Goal: Transaction & Acquisition: Purchase product/service

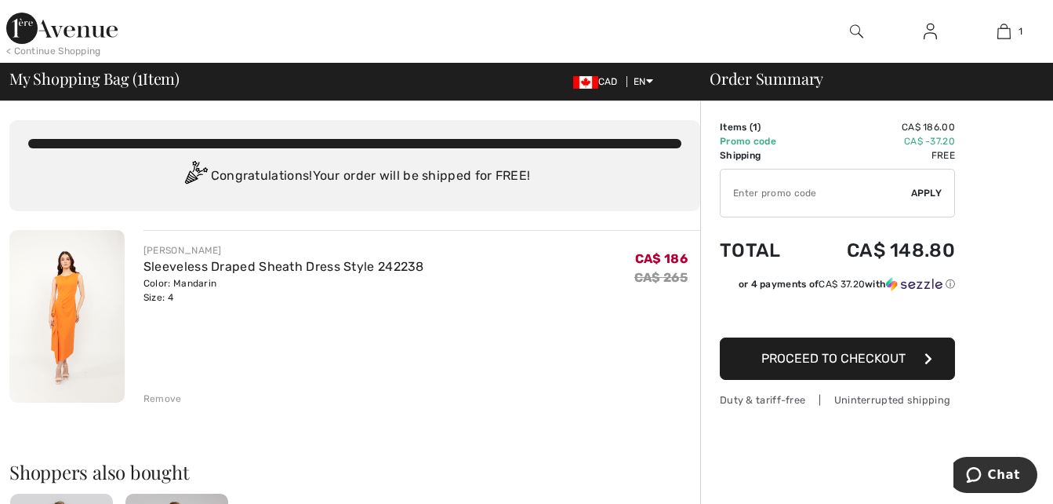
scroll to position [78, 0]
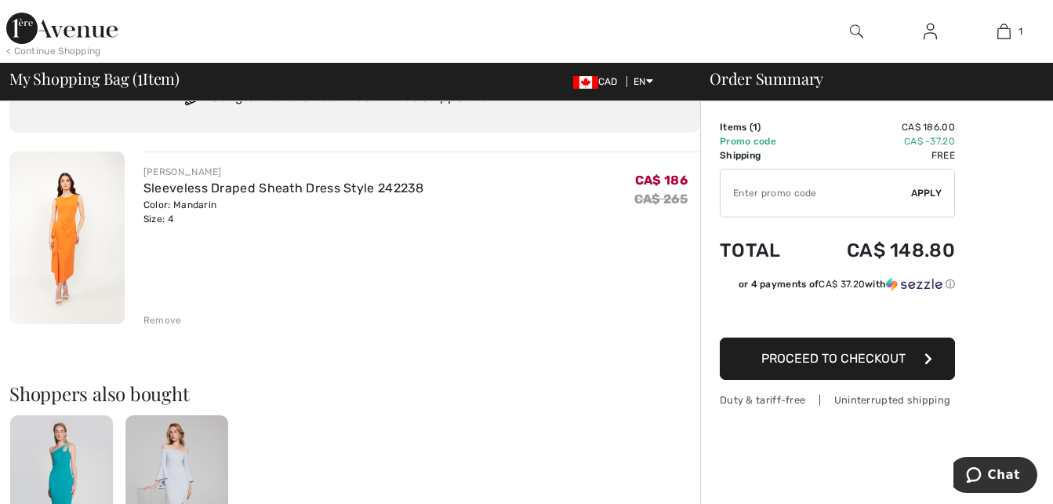
click at [149, 323] on div "Remove" at bounding box center [163, 320] width 38 height 14
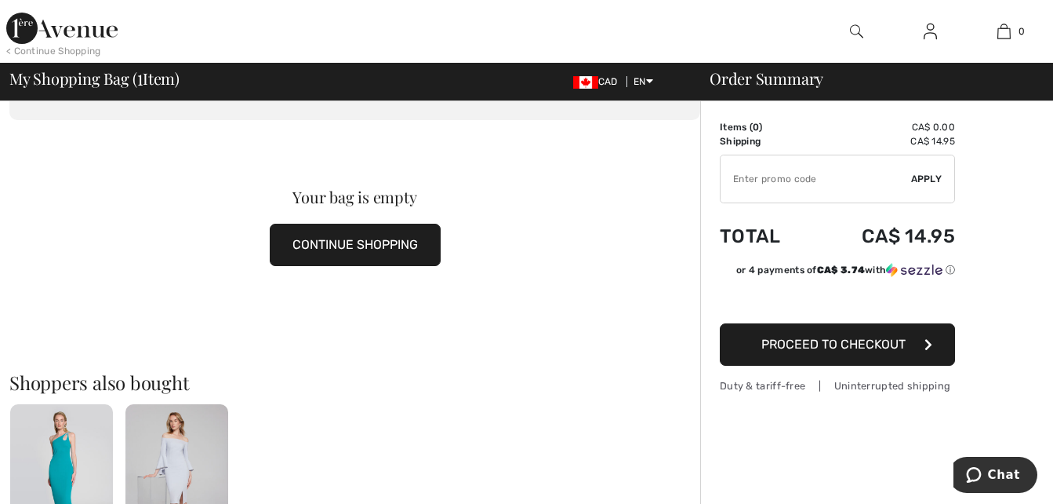
scroll to position [0, 0]
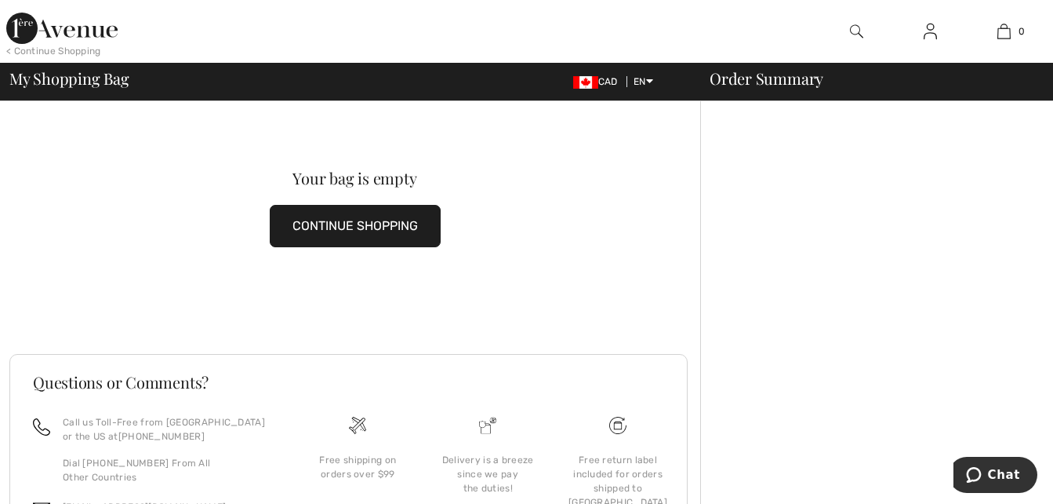
click at [855, 33] on img at bounding box center [856, 31] width 13 height 19
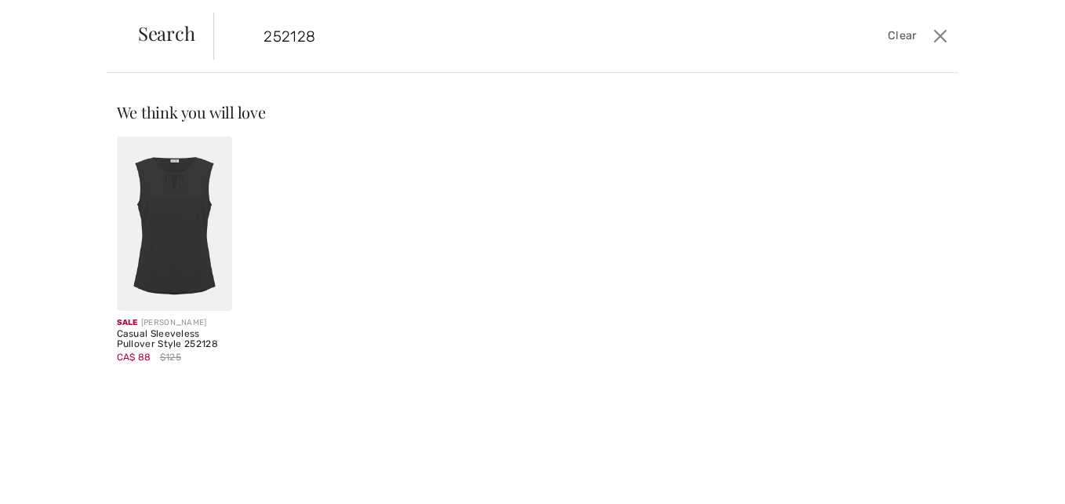
type input "252128"
click at [191, 251] on img at bounding box center [175, 223] width 116 height 174
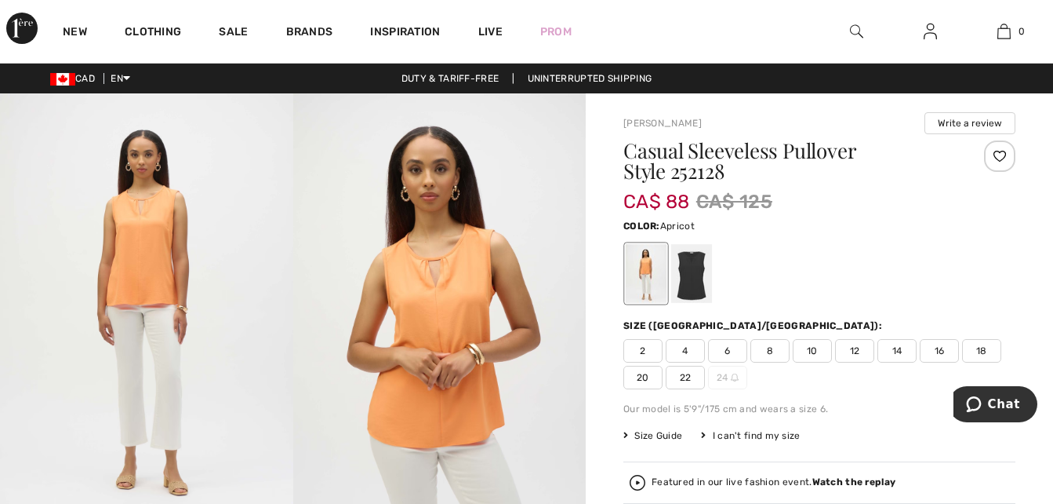
click at [684, 353] on span "4" at bounding box center [685, 351] width 39 height 24
click at [782, 281] on div at bounding box center [820, 273] width 392 height 65
click at [700, 274] on div at bounding box center [691, 273] width 41 height 59
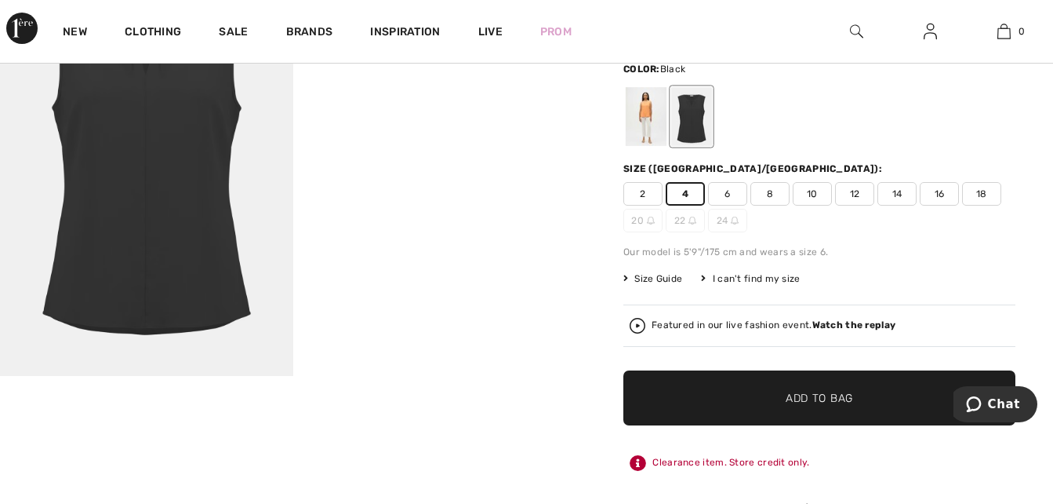
scroll to position [235, 0]
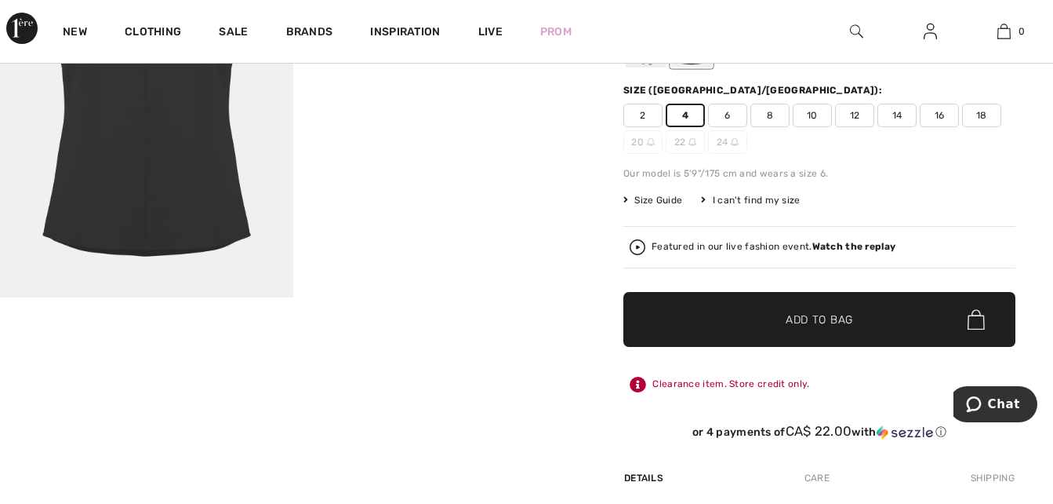
click at [874, 321] on span "✔ Added to Bag Add to Bag" at bounding box center [820, 319] width 392 height 55
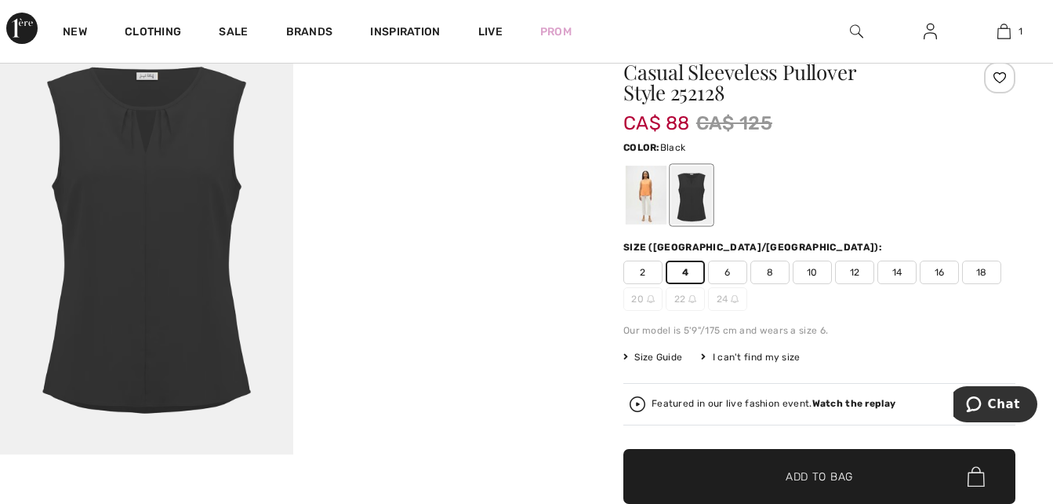
scroll to position [0, 0]
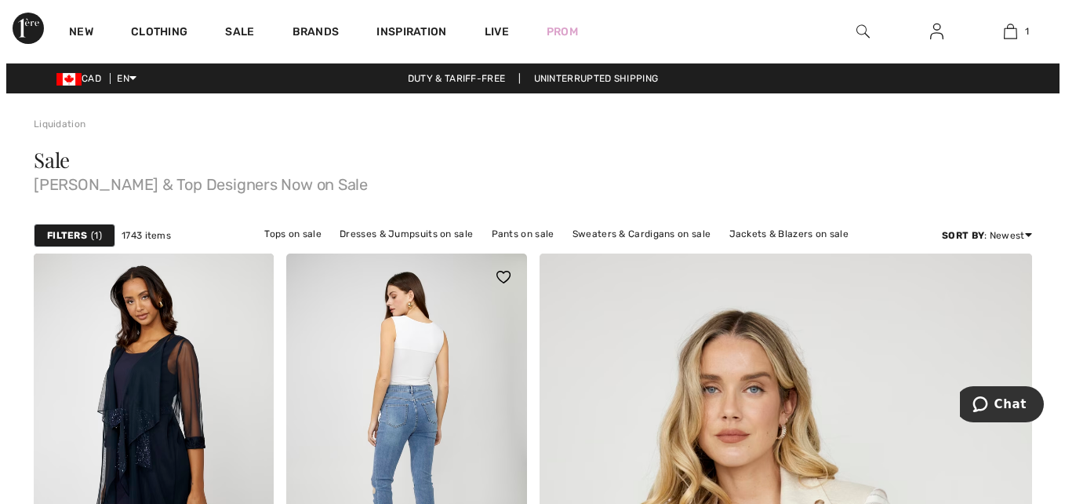
scroll to position [78, 0]
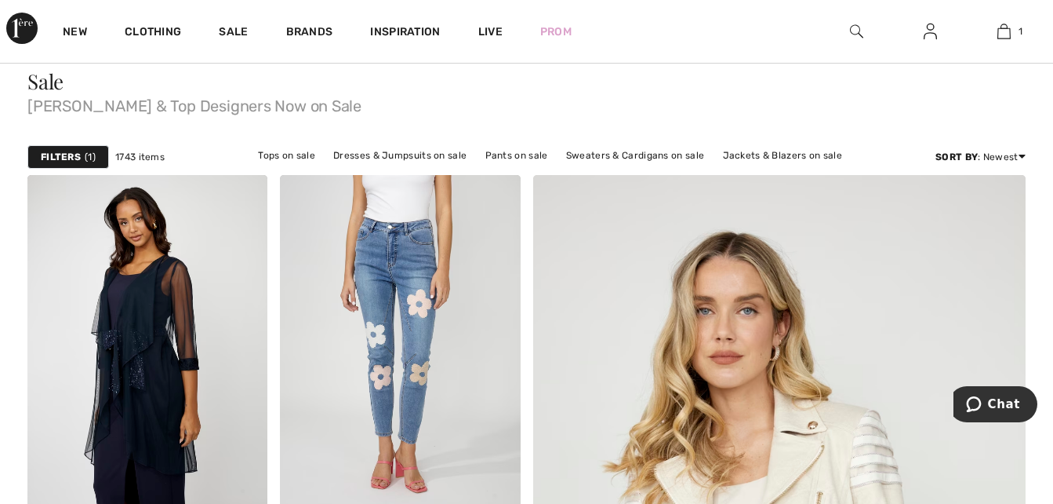
click at [82, 157] on div "Filters 1" at bounding box center [68, 157] width 82 height 24
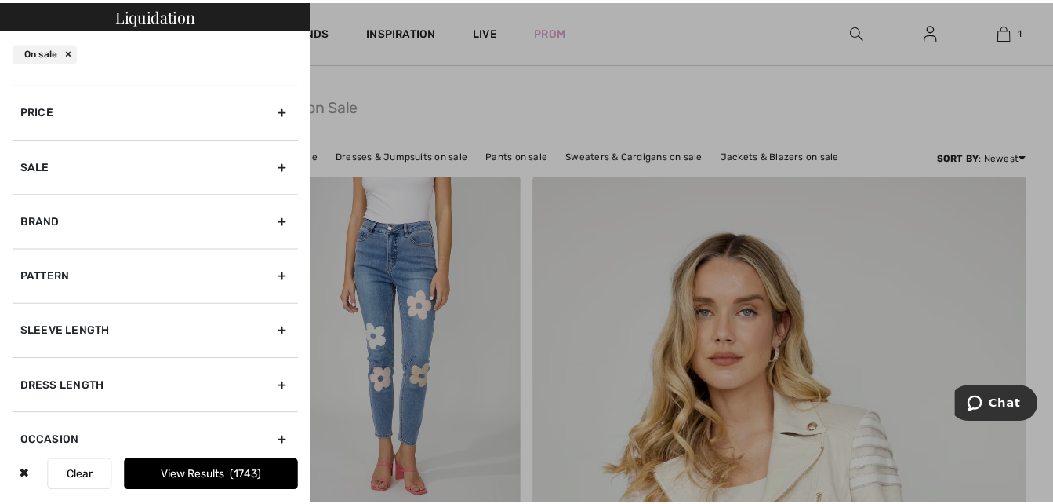
scroll to position [0, 0]
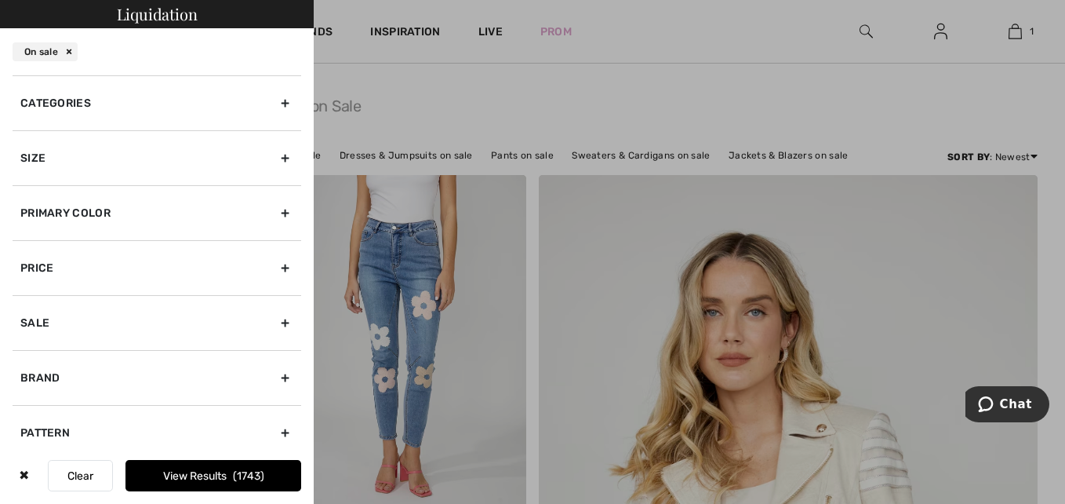
click at [408, 111] on div at bounding box center [532, 252] width 1065 height 504
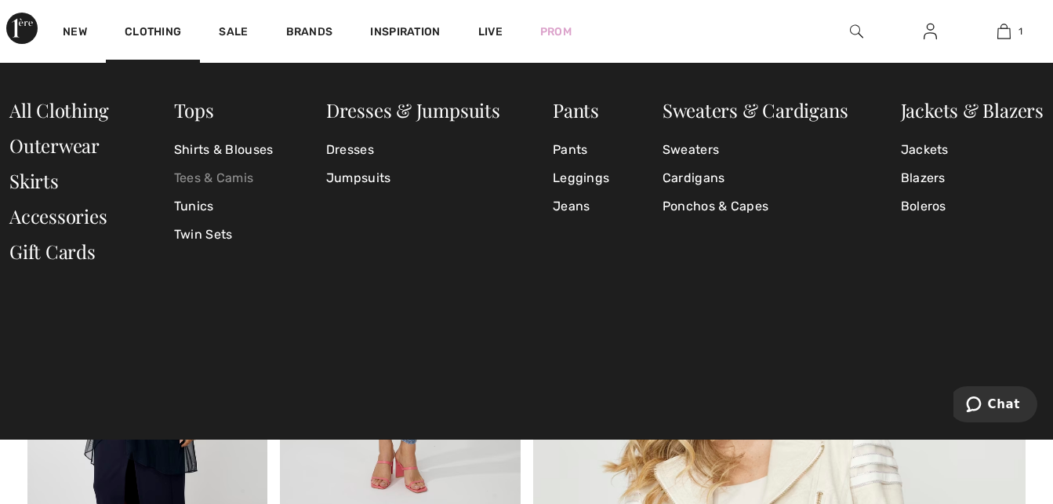
click at [221, 180] on link "Tees & Camis" at bounding box center [224, 178] width 100 height 28
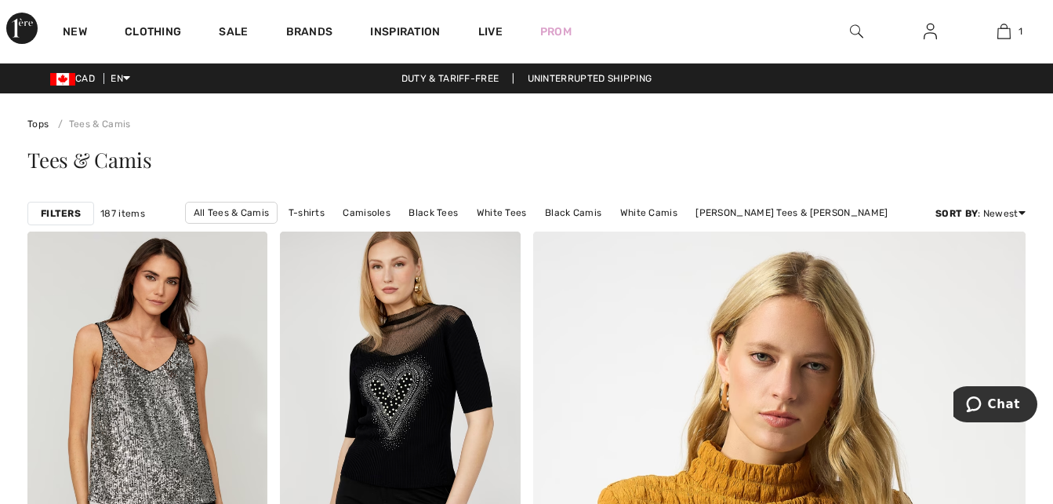
click at [57, 212] on strong "Filters" at bounding box center [61, 213] width 40 height 14
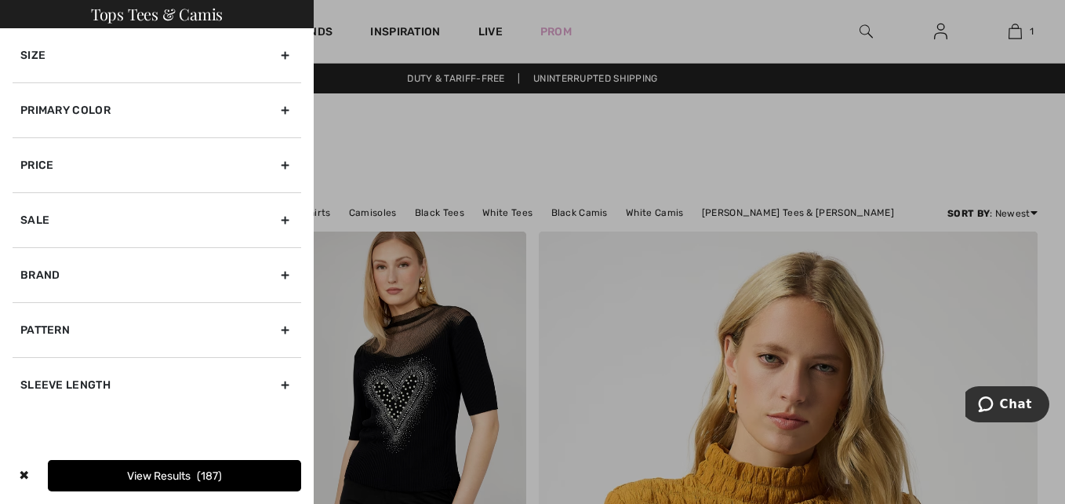
click at [285, 273] on div "Brand" at bounding box center [157, 274] width 289 height 55
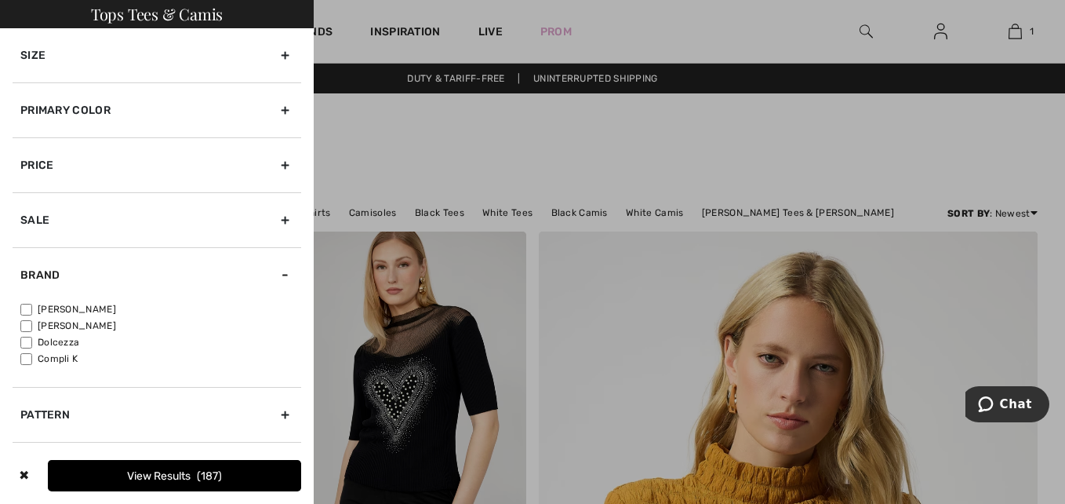
click at [104, 312] on label "[PERSON_NAME]" at bounding box center [160, 309] width 281 height 14
click at [32, 312] on input"] "[PERSON_NAME]" at bounding box center [26, 310] width 12 height 12
checkbox input"] "true"
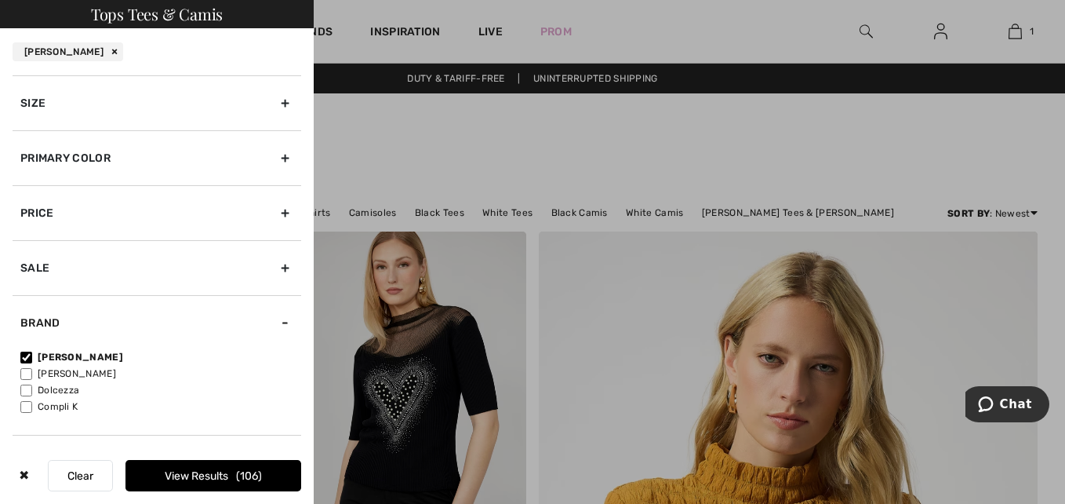
click at [211, 473] on button "View Results 106" at bounding box center [213, 475] width 176 height 31
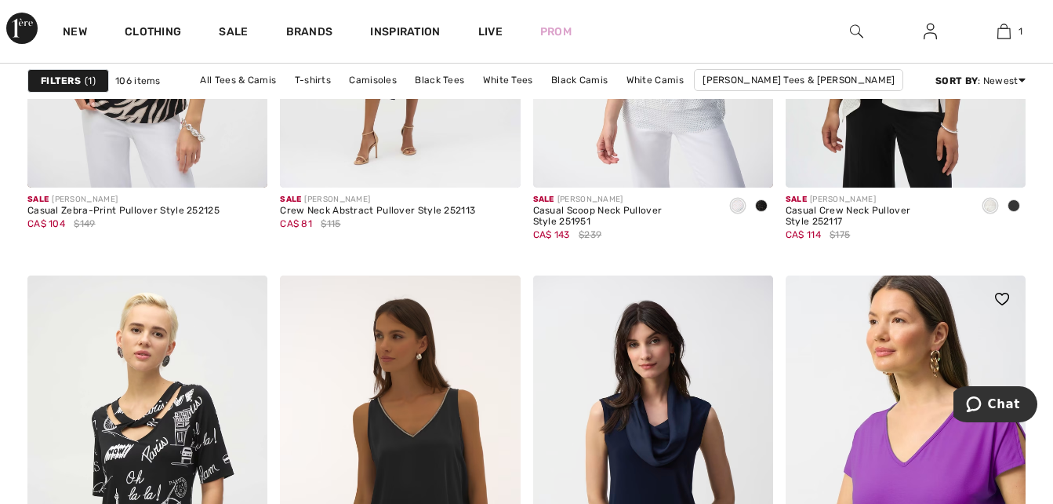
scroll to position [6040, 0]
